Goal: Find specific page/section: Find specific page/section

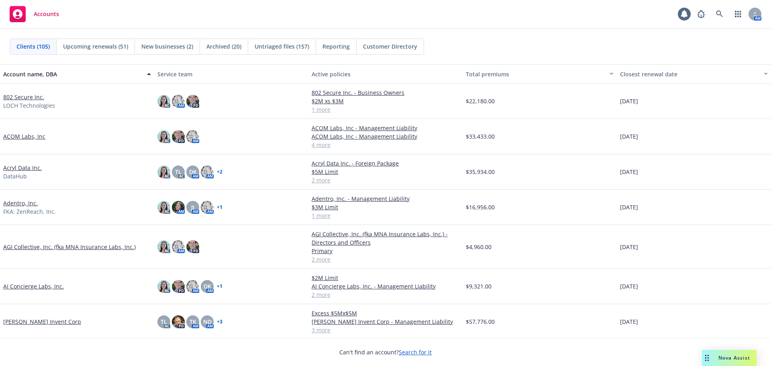
click at [23, 96] on link "802 Secure Inc." at bounding box center [23, 97] width 41 height 8
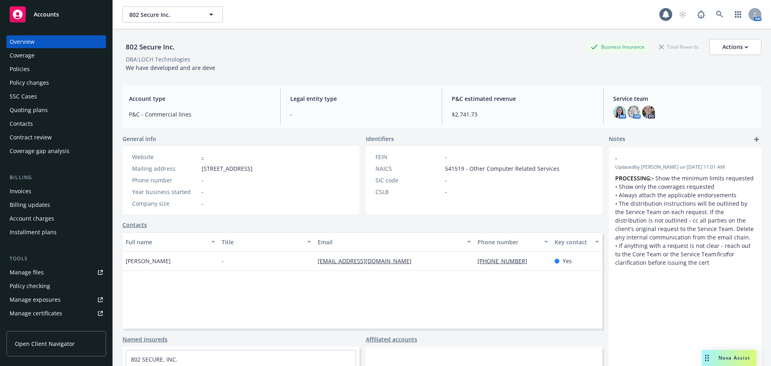
click at [35, 276] on div "Manage files" at bounding box center [27, 272] width 34 height 13
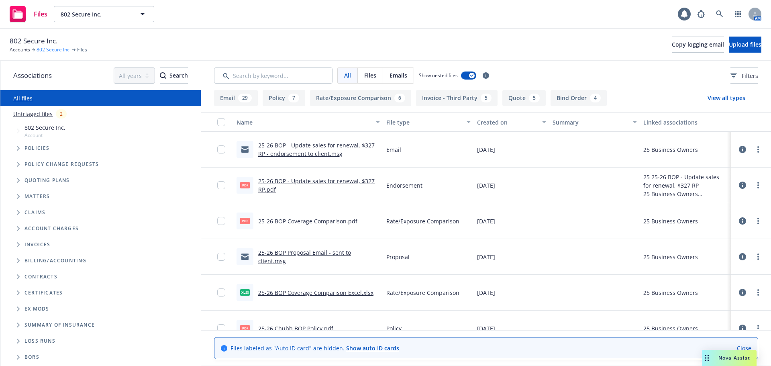
click at [53, 51] on link "802 Secure Inc." at bounding box center [54, 49] width 34 height 7
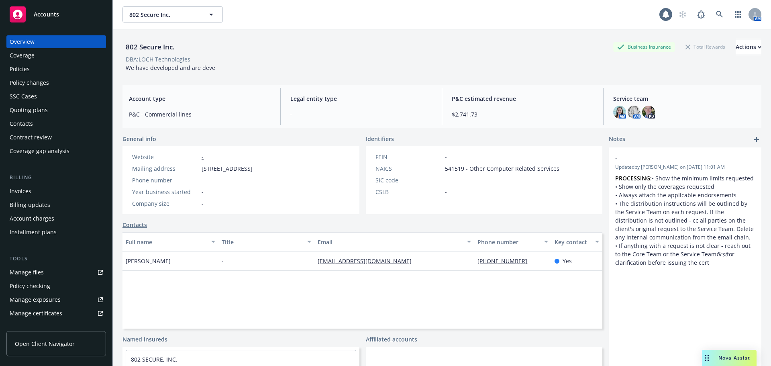
click at [59, 275] on link "Manage files" at bounding box center [56, 272] width 100 height 13
click at [57, 266] on link "Manage files" at bounding box center [56, 272] width 100 height 13
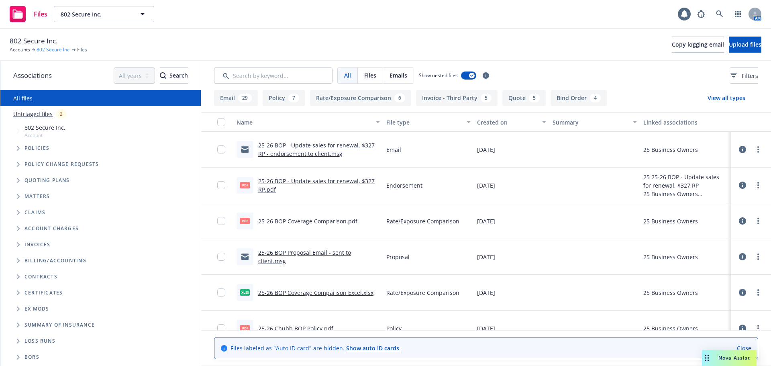
drag, startPoint x: 0, startPoint y: 0, endPoint x: 59, endPoint y: 49, distance: 76.2
click at [59, 49] on link "802 Secure Inc." at bounding box center [54, 49] width 34 height 7
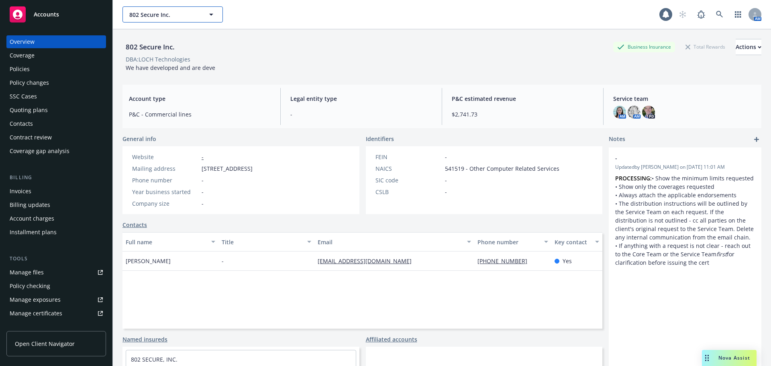
click at [156, 14] on span "802 Secure Inc." at bounding box center [164, 14] width 70 height 8
type input "ceevr"
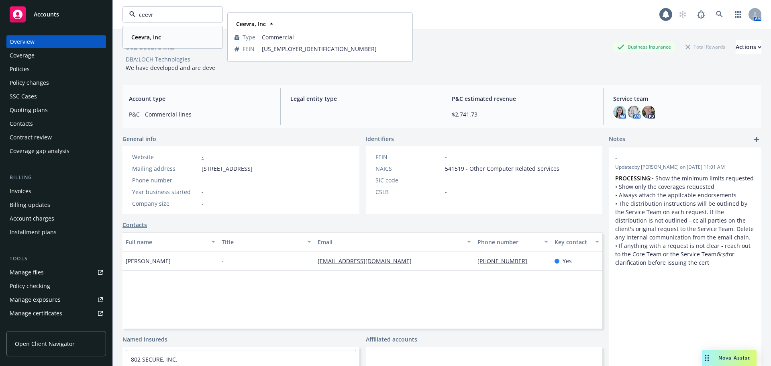
click at [153, 38] on strong "Ceevra, Inc" at bounding box center [146, 37] width 30 height 8
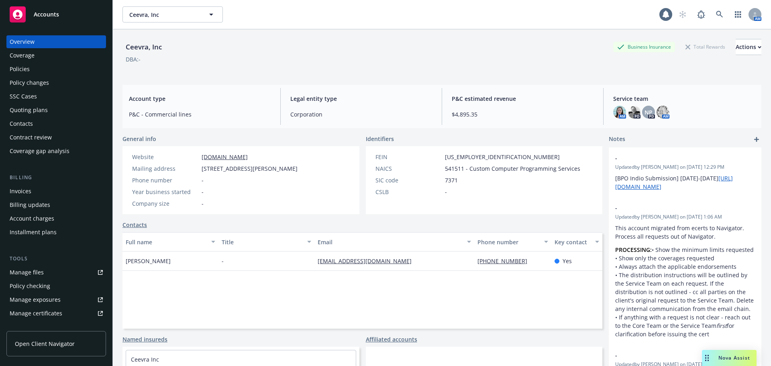
click at [46, 69] on div "Policies" at bounding box center [56, 69] width 93 height 13
